Goal: Information Seeking & Learning: Stay updated

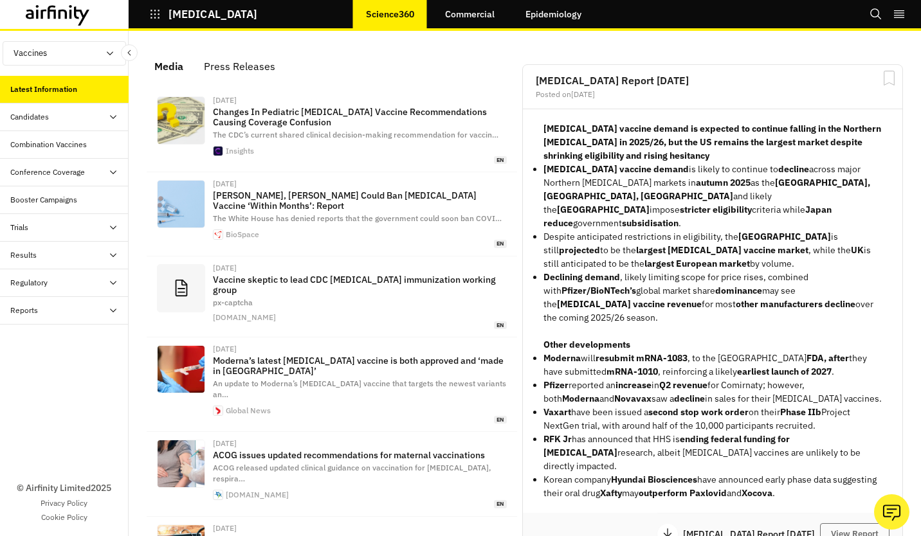
scroll to position [854, 376]
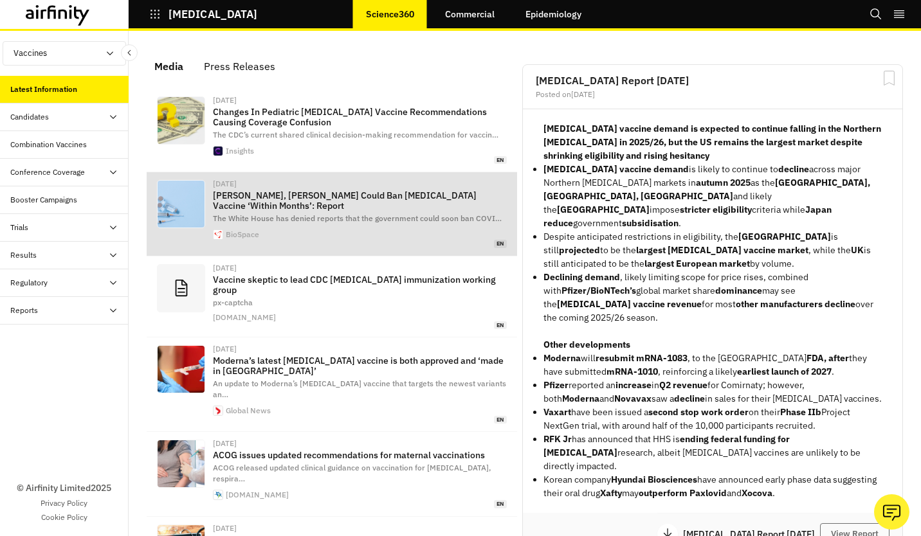
click at [307, 205] on p "[PERSON_NAME], [PERSON_NAME] Could Ban [MEDICAL_DATA] Vaccine ‘Within Months’: …" at bounding box center [360, 200] width 294 height 21
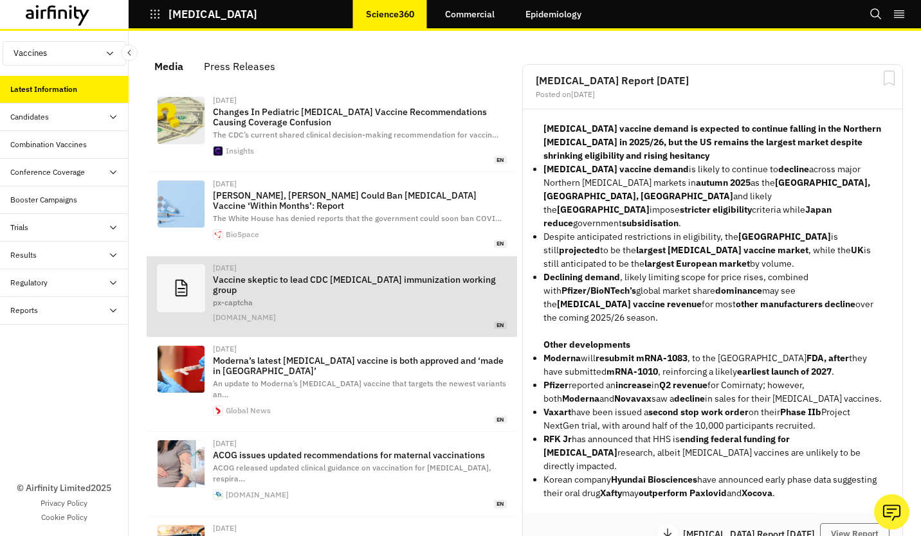
click at [330, 283] on p "Vaccine skeptic to lead CDC [MEDICAL_DATA] immunization working group" at bounding box center [360, 285] width 294 height 21
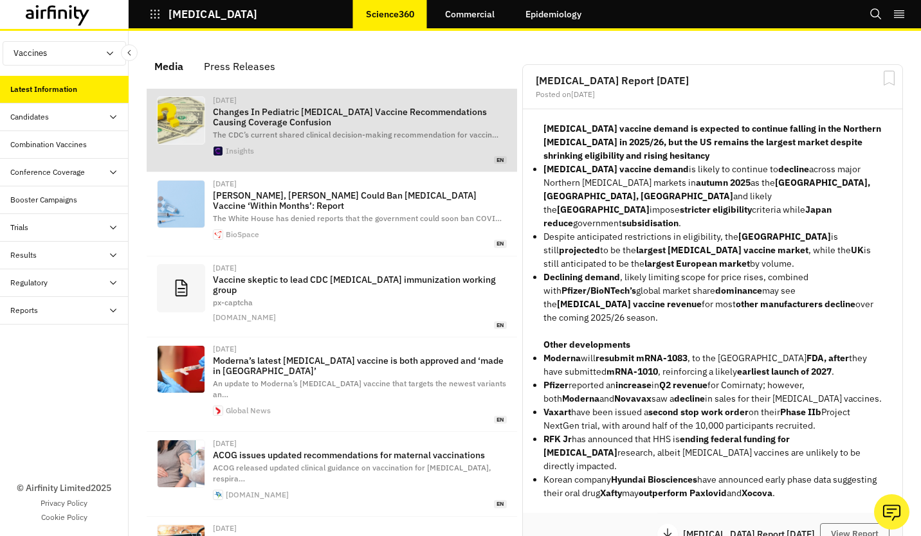
click at [333, 104] on div "[DATE] Changes In Pediatric [MEDICAL_DATA] Vaccine Recommendations Causing Cove…" at bounding box center [360, 130] width 294 height 68
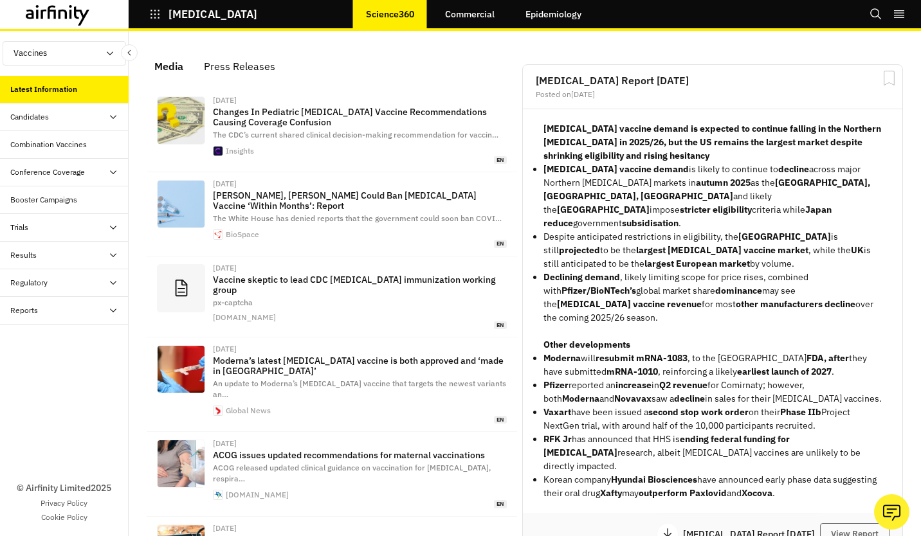
click at [253, 57] on div "Press Releases" at bounding box center [239, 66] width 71 height 19
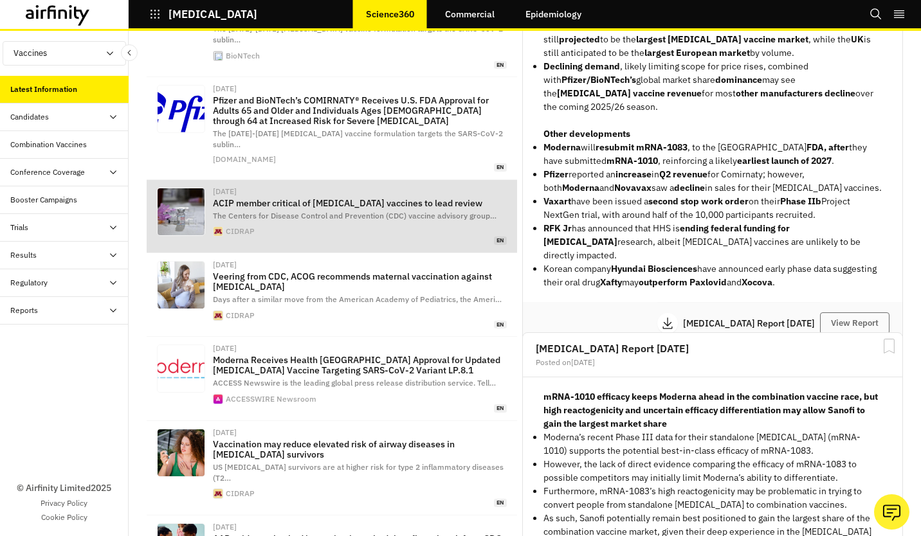
scroll to position [193, 0]
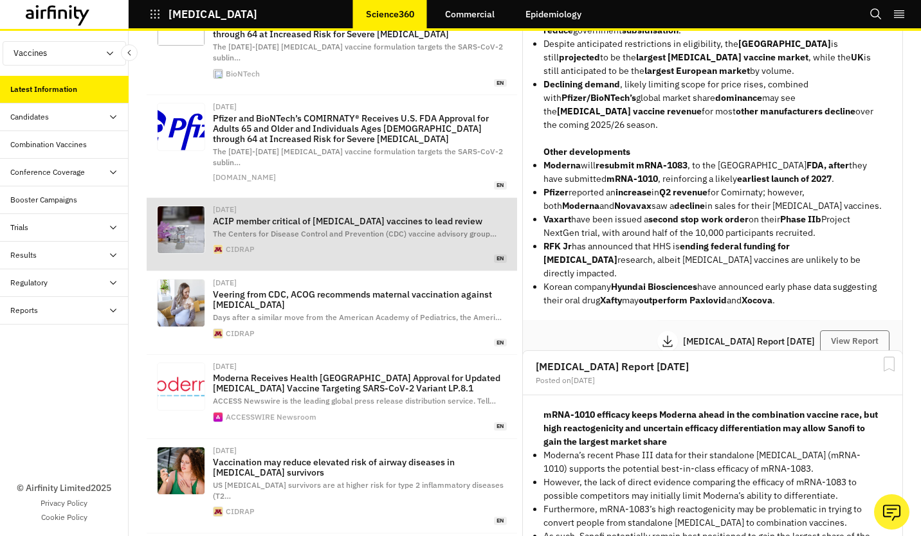
click at [374, 216] on p "ACIP member critical of [MEDICAL_DATA] vaccines to lead review" at bounding box center [360, 221] width 294 height 10
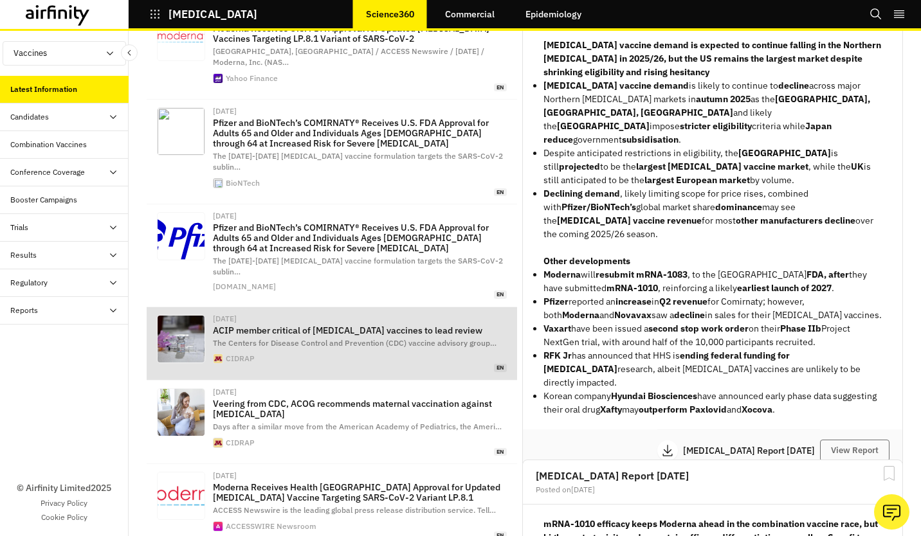
scroll to position [0, 0]
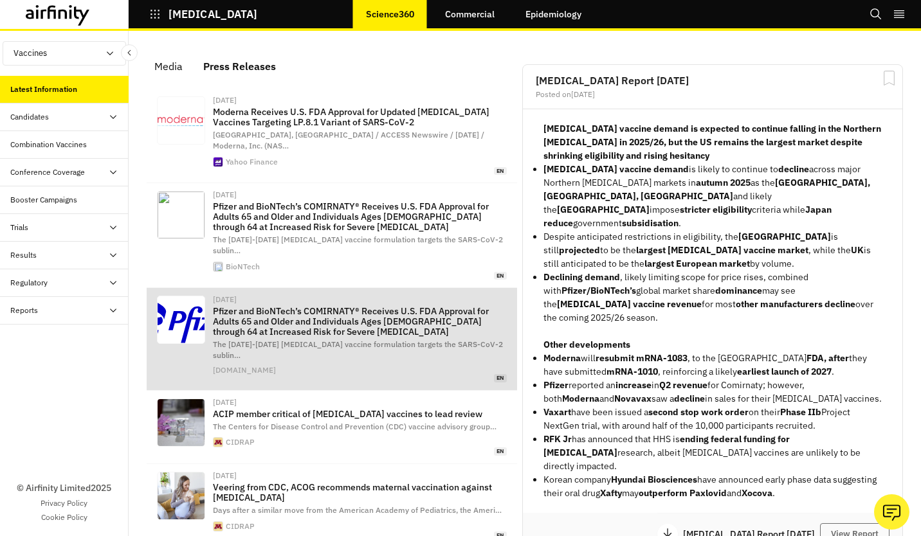
click at [413, 306] on p "Pfizer and BioNTech’s COMIRNATY® Receives U.S. FDA Approval for Adults 65 and O…" at bounding box center [360, 321] width 294 height 31
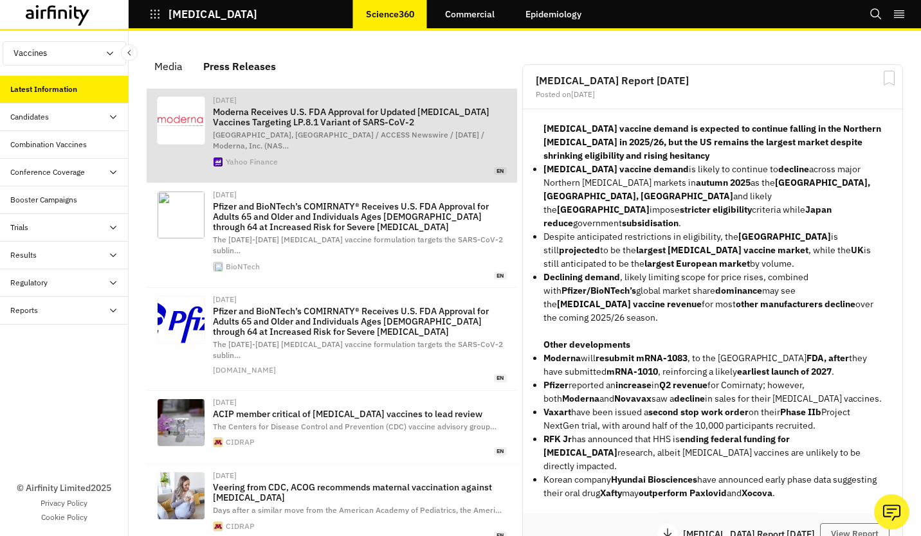
click at [302, 122] on p "Moderna Receives U.S. FDA Approval for Updated [MEDICAL_DATA] Vaccines Targetin…" at bounding box center [360, 117] width 294 height 21
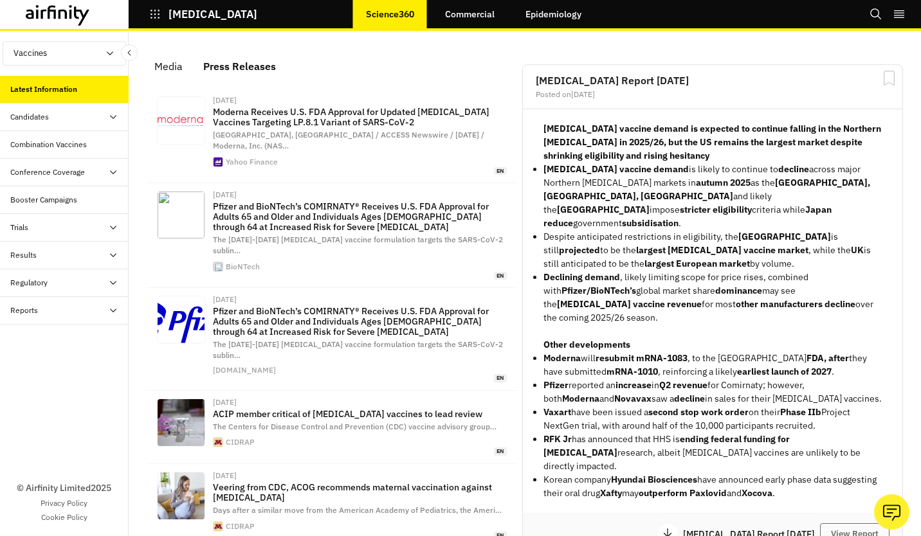
click at [192, 23] on button "[MEDICAL_DATA]" at bounding box center [203, 14] width 108 height 22
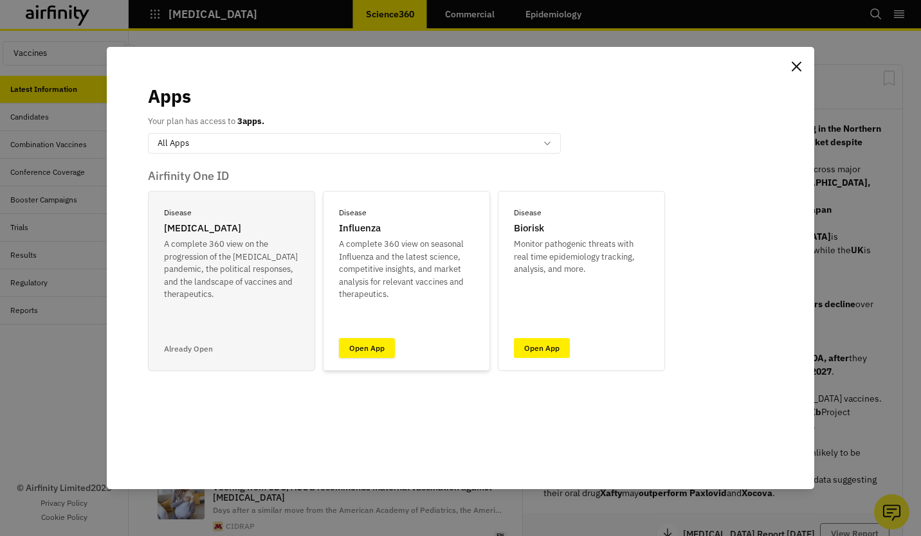
click at [360, 350] on link "Open App" at bounding box center [367, 348] width 56 height 20
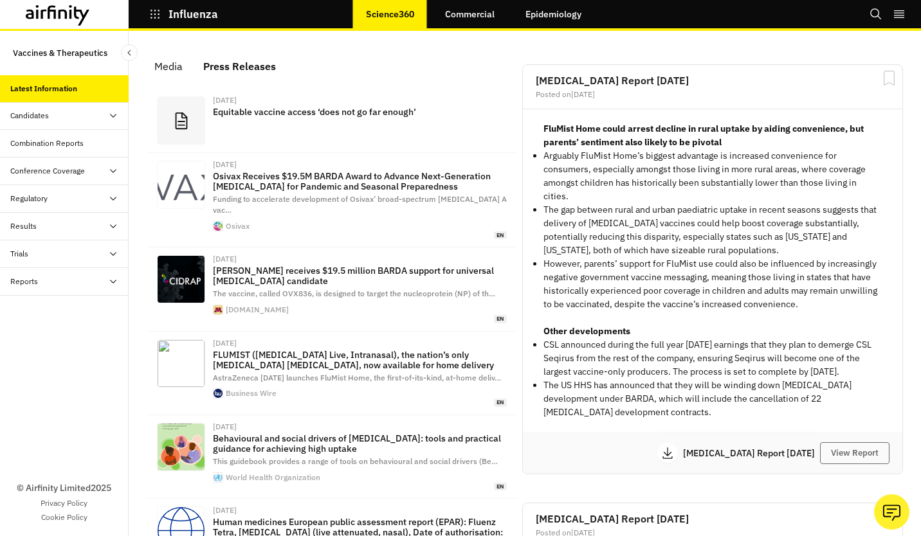
scroll to position [908, 376]
